Goal: Transaction & Acquisition: Purchase product/service

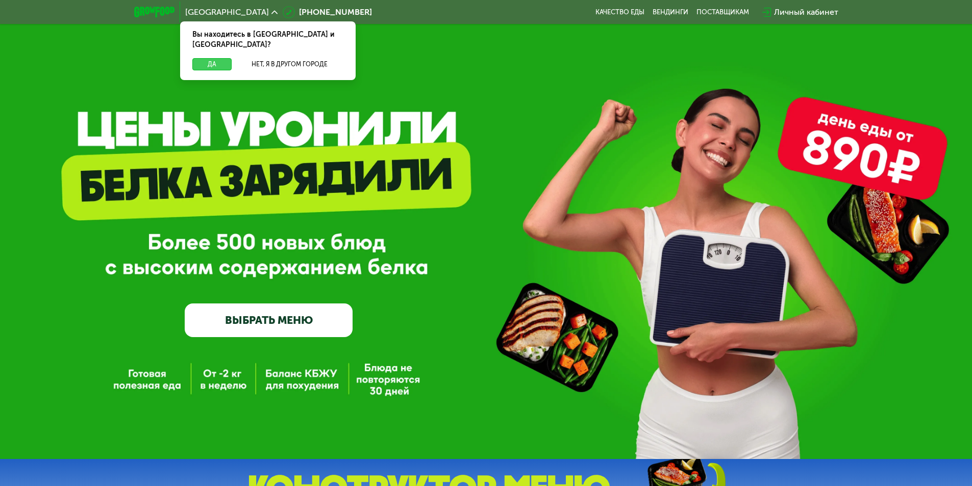
click at [215, 58] on button "Да" at bounding box center [211, 64] width 39 height 12
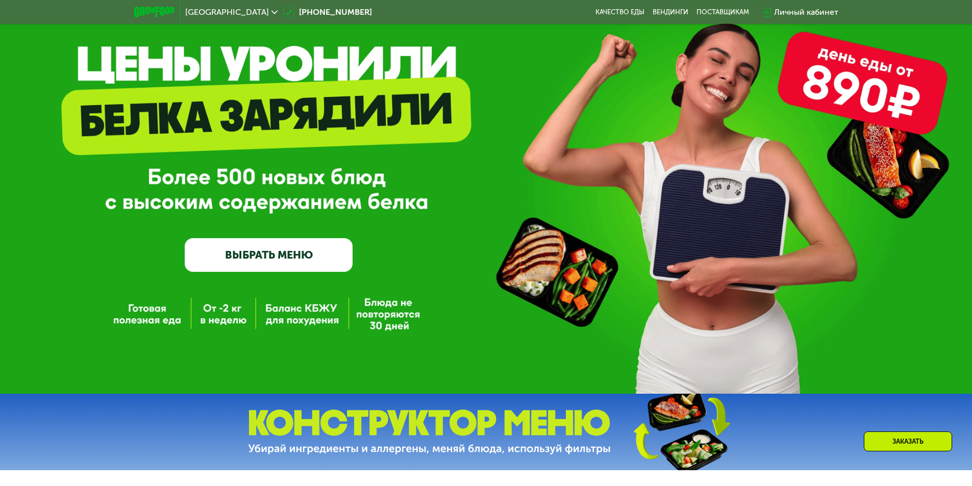
scroll to position [102, 0]
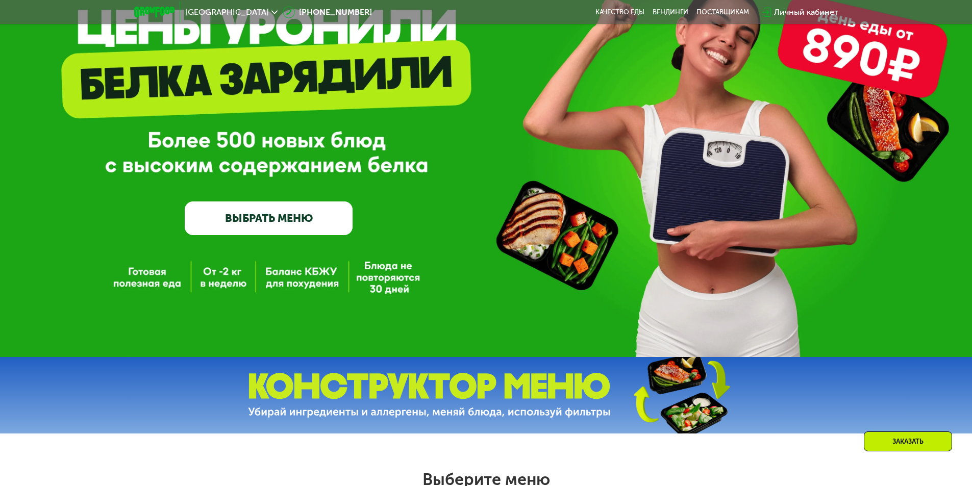
click at [340, 224] on link "ВЫБРАТЬ МЕНЮ" at bounding box center [269, 219] width 168 height 34
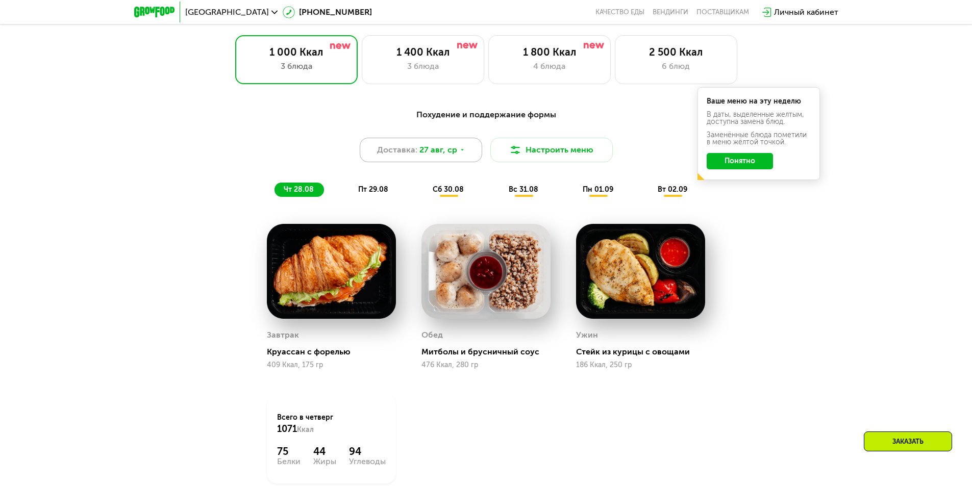
scroll to position [551, 0]
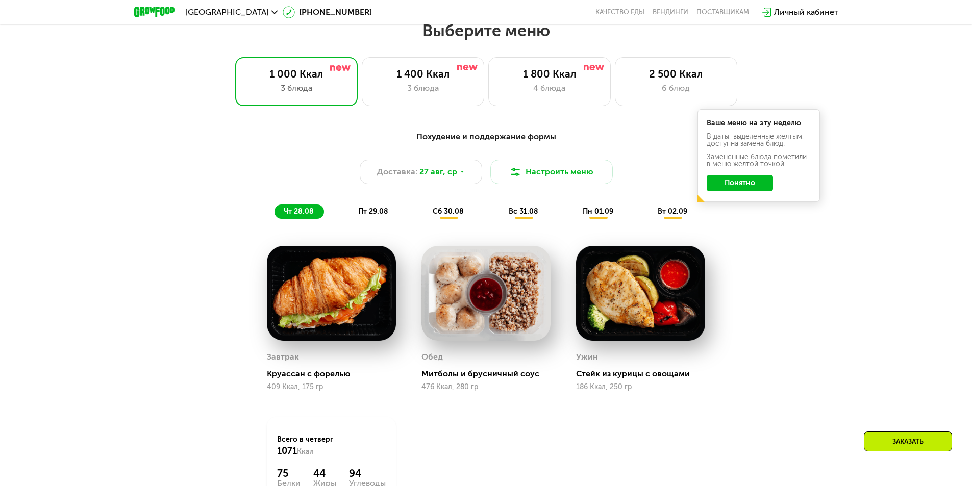
click at [375, 214] on span "пт 29.08" at bounding box center [373, 211] width 30 height 9
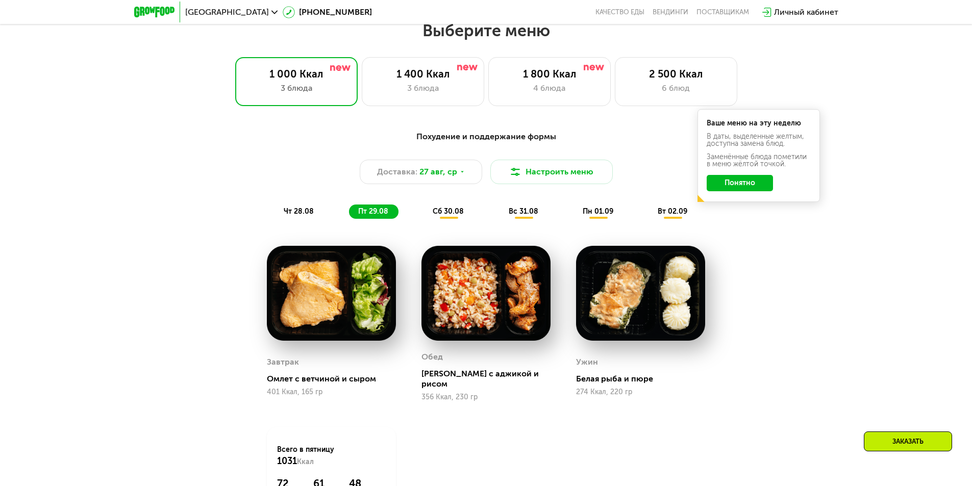
click at [447, 212] on span "сб 30.08" at bounding box center [448, 211] width 31 height 9
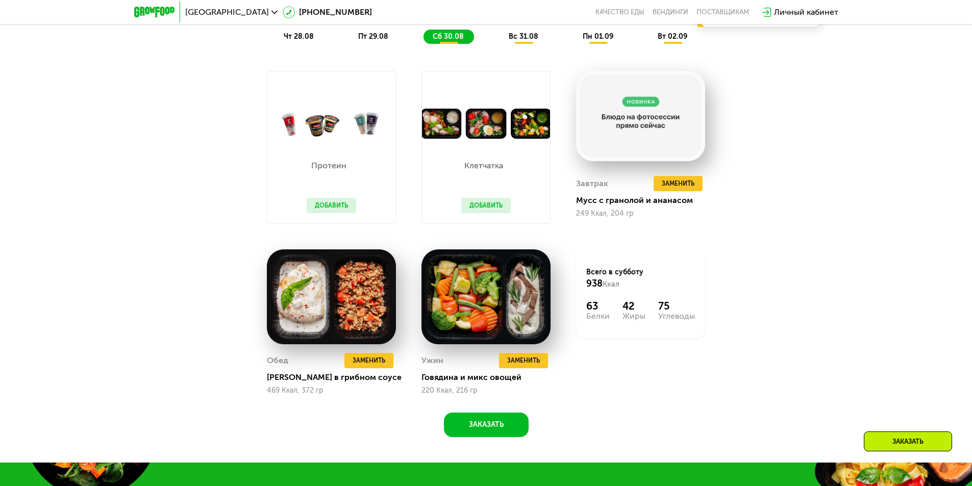
scroll to position [704, 0]
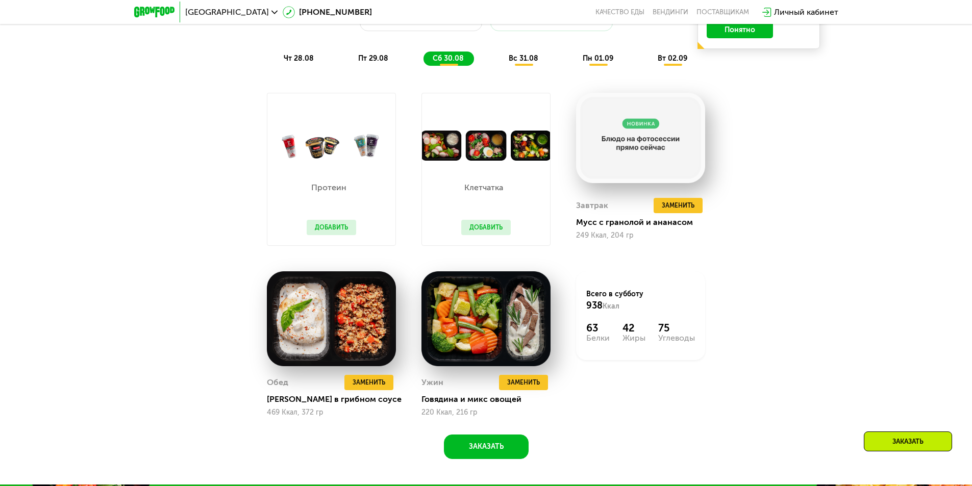
click at [573, 66] on div "вс 31.08" at bounding box center [598, 59] width 50 height 14
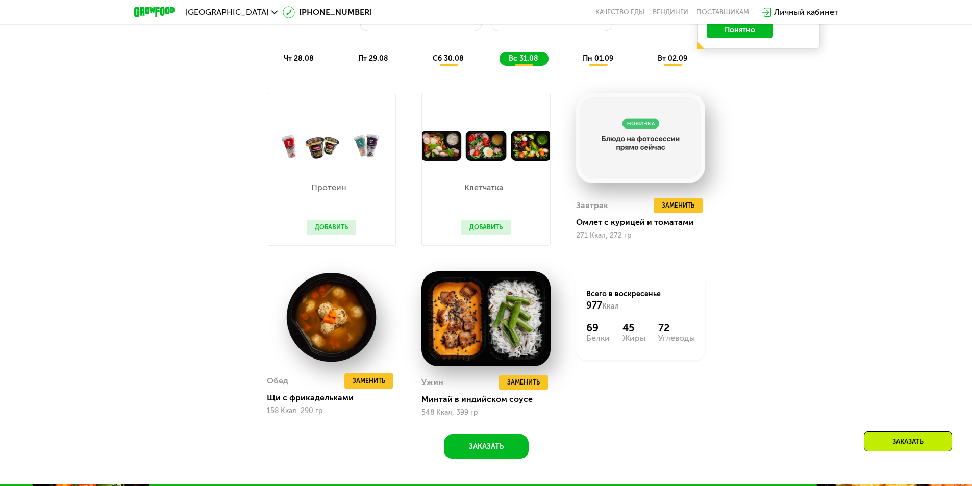
click at [606, 63] on span "пн 01.09" at bounding box center [598, 58] width 31 height 9
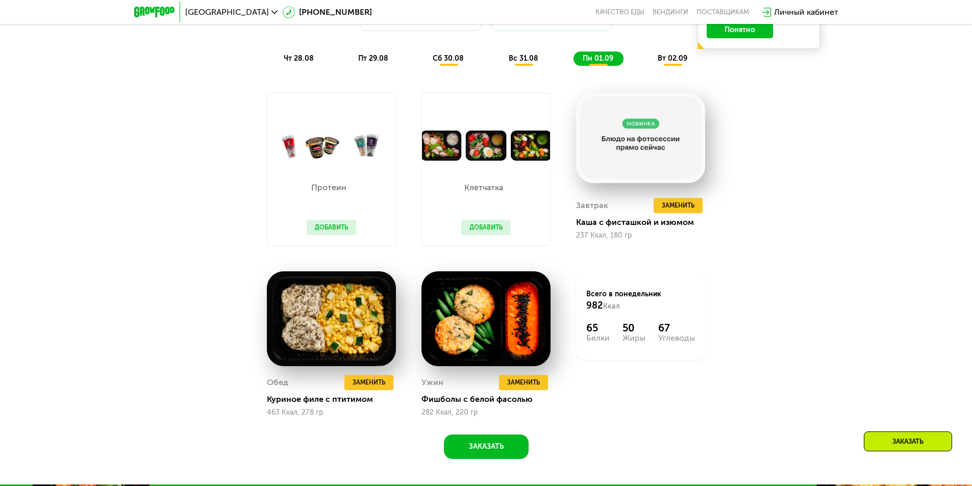
click at [675, 66] on div "вт 02.09" at bounding box center [672, 59] width 49 height 14
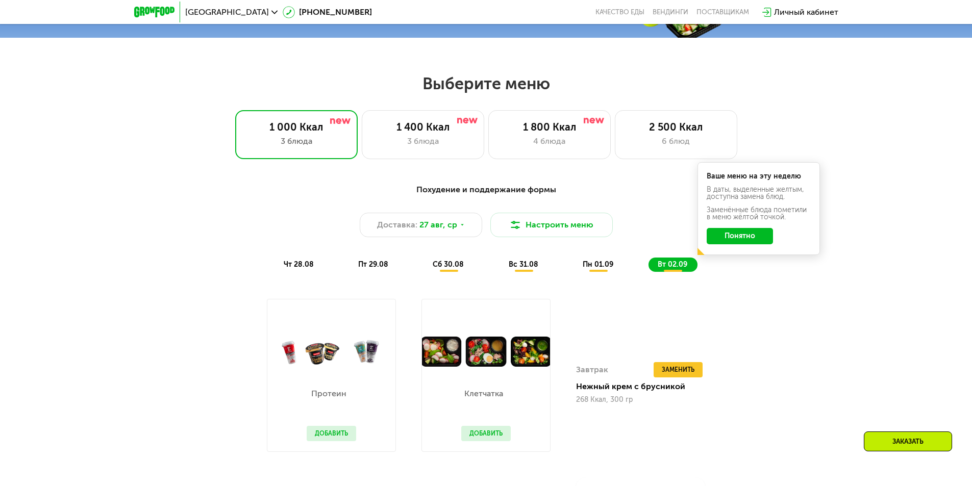
scroll to position [398, 0]
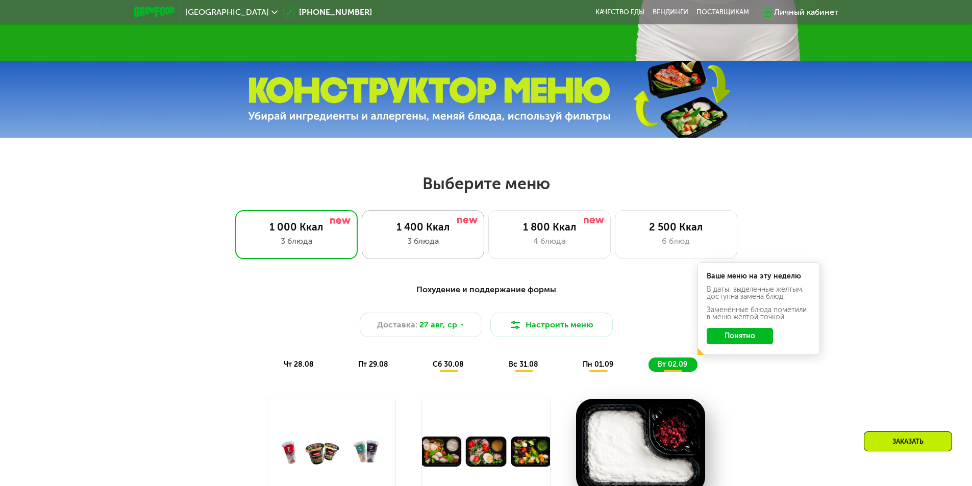
click at [488, 237] on div "1 400 Ккал 3 блюда" at bounding box center [549, 234] width 122 height 49
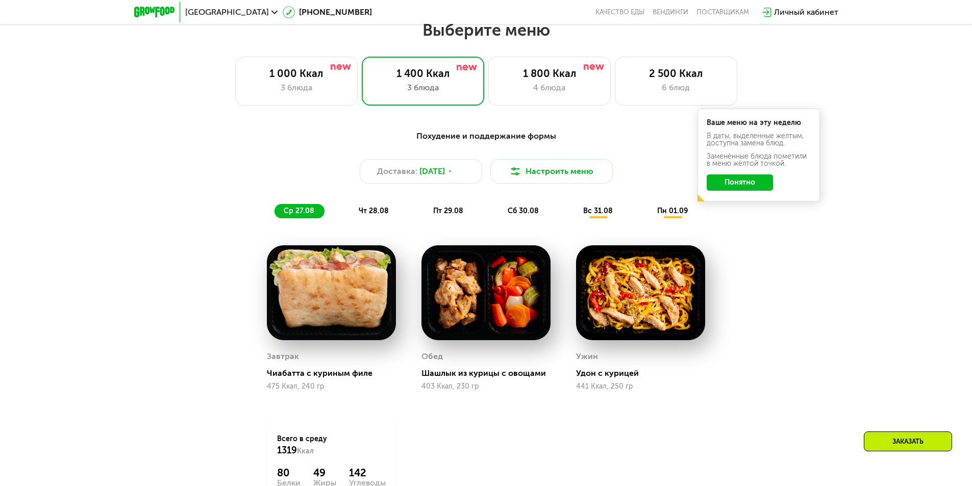
scroll to position [551, 0]
click at [615, 85] on div "1 800 Ккал 4 блюда" at bounding box center [676, 81] width 122 height 49
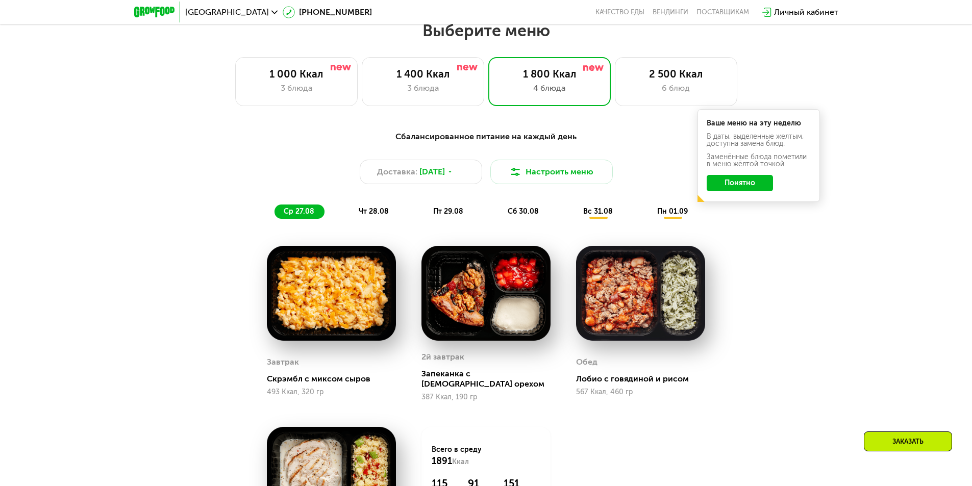
click at [424, 214] on div "чт 28.08" at bounding box center [448, 212] width 49 height 14
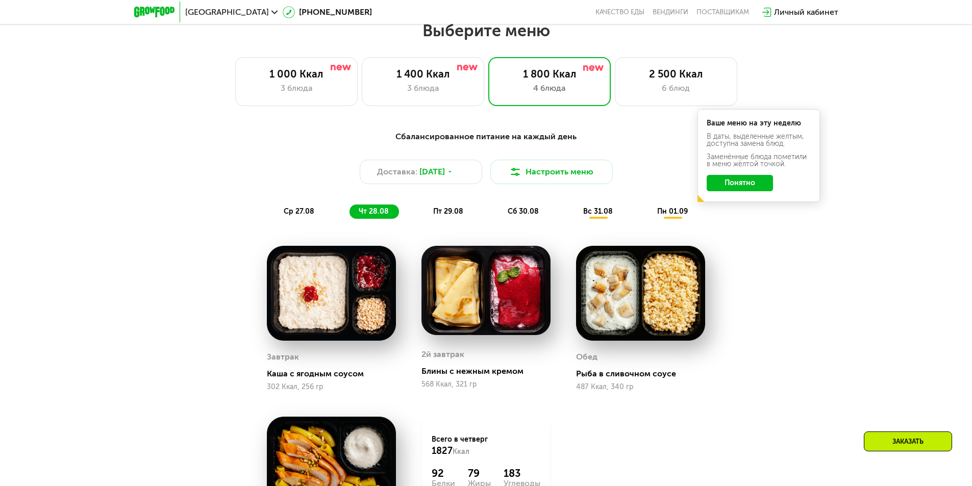
click at [446, 215] on span "пт 29.08" at bounding box center [448, 211] width 30 height 9
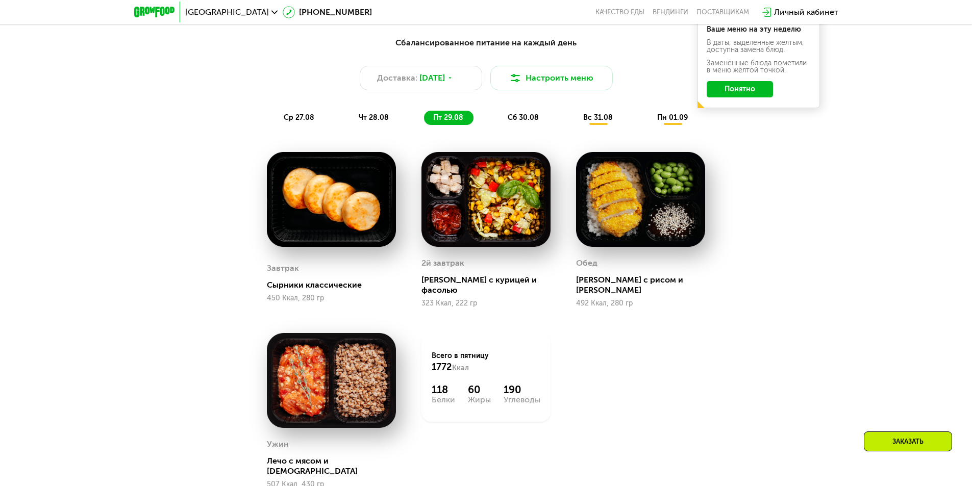
scroll to position [653, 0]
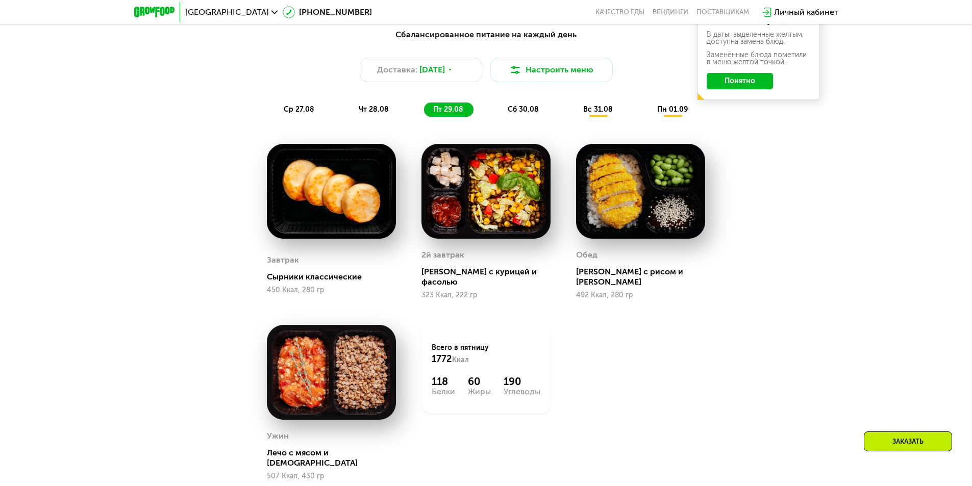
click at [532, 113] on span "сб 30.08" at bounding box center [523, 109] width 31 height 9
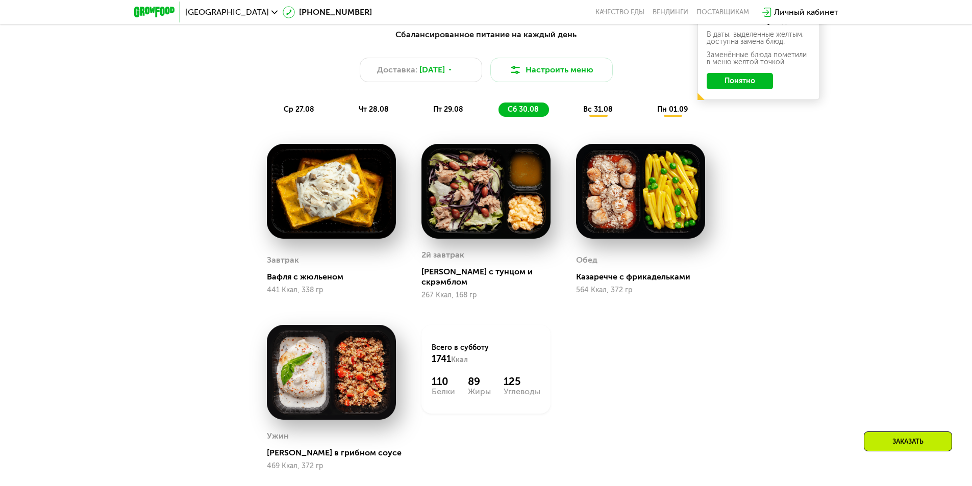
click at [604, 114] on span "вс 31.08" at bounding box center [598, 109] width 30 height 9
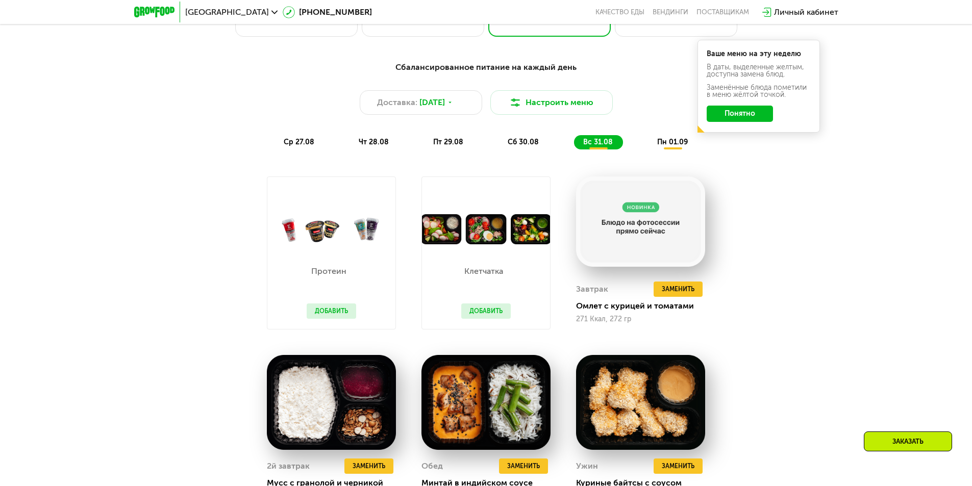
scroll to position [602, 0]
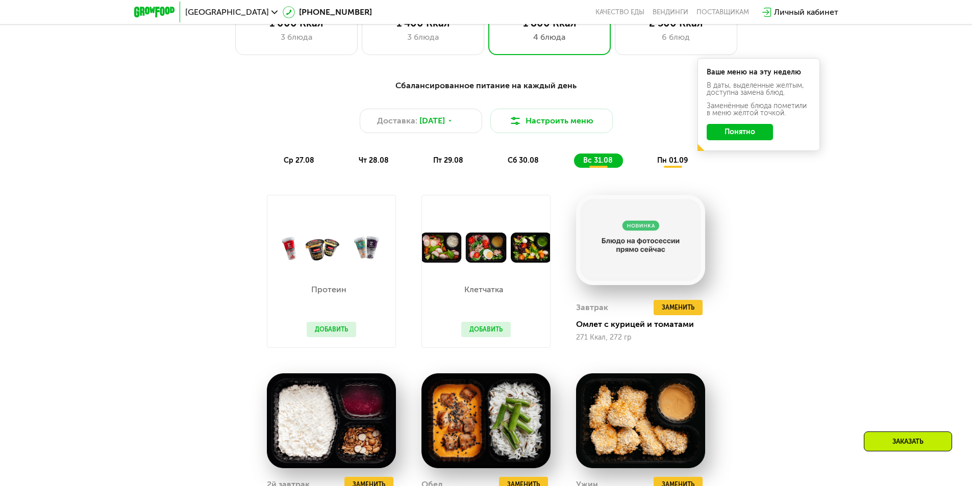
click at [675, 164] on span "пн 01.09" at bounding box center [672, 160] width 31 height 9
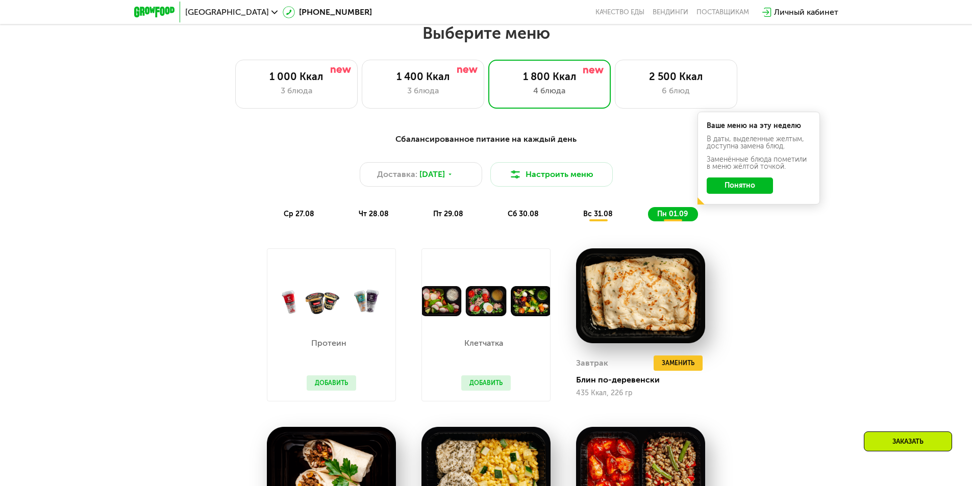
scroll to position [500, 0]
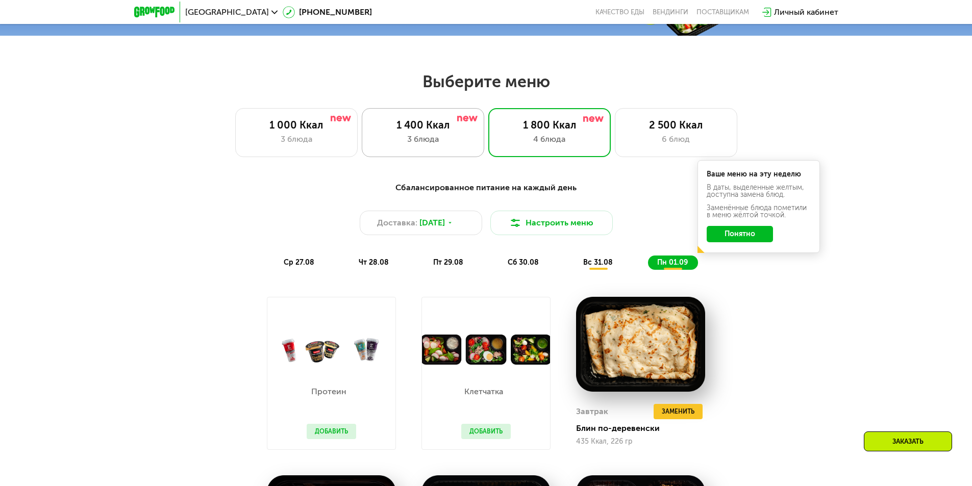
click at [450, 137] on div "3 блюда" at bounding box center [422, 139] width 101 height 12
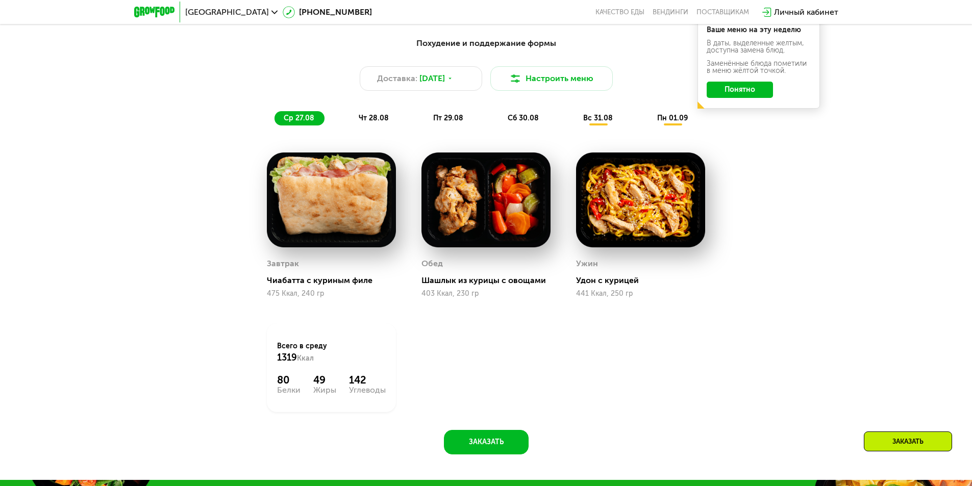
scroll to position [653, 0]
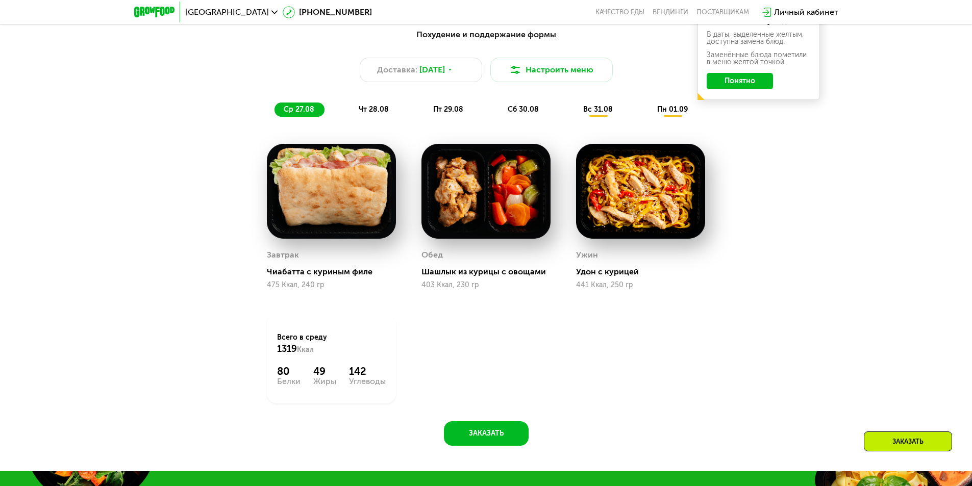
click at [378, 114] on span "чт 28.08" at bounding box center [374, 109] width 30 height 9
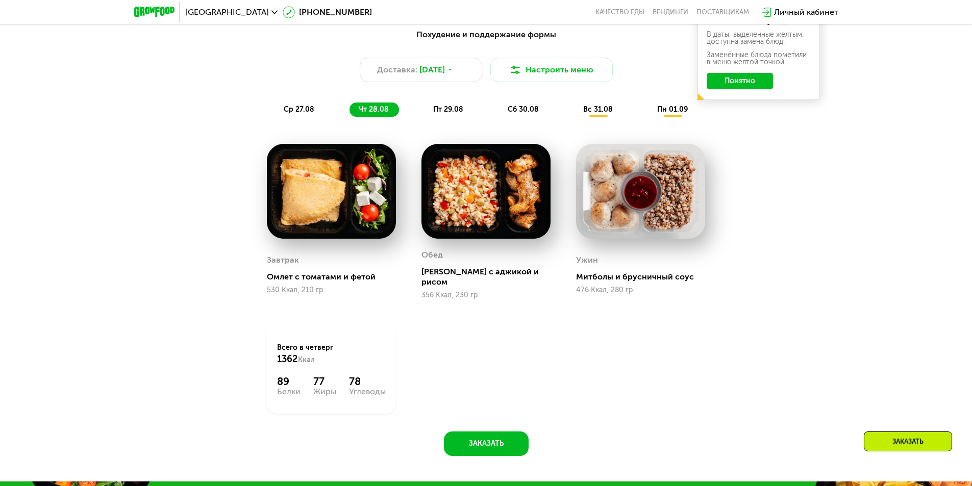
click at [453, 109] on span "пт 29.08" at bounding box center [448, 109] width 30 height 9
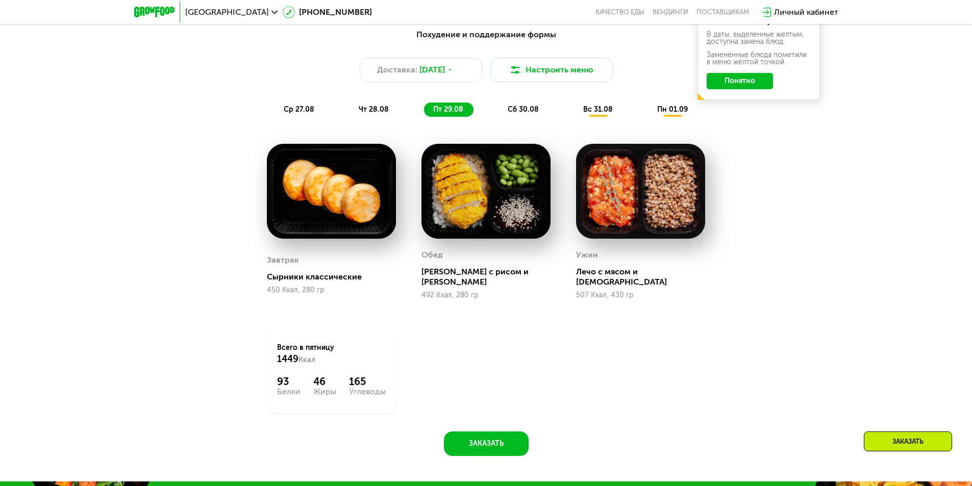
click at [522, 114] on span "сб 30.08" at bounding box center [523, 109] width 31 height 9
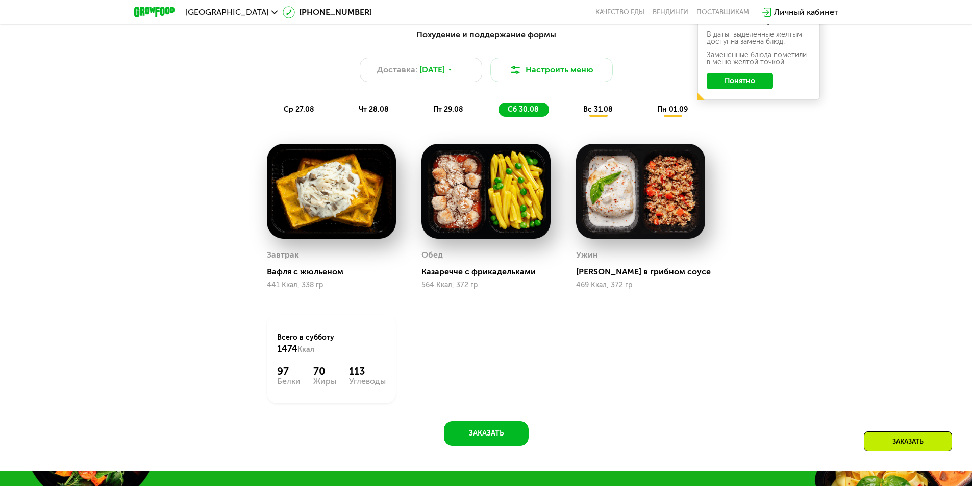
click at [599, 110] on span "вс 31.08" at bounding box center [598, 109] width 30 height 9
